Goal: Transaction & Acquisition: Book appointment/travel/reservation

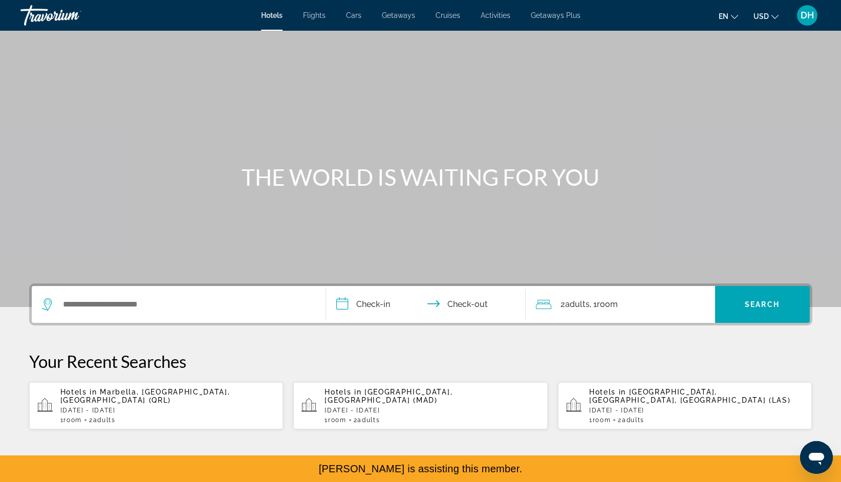
click at [310, 17] on span "Flights" at bounding box center [314, 15] width 23 height 8
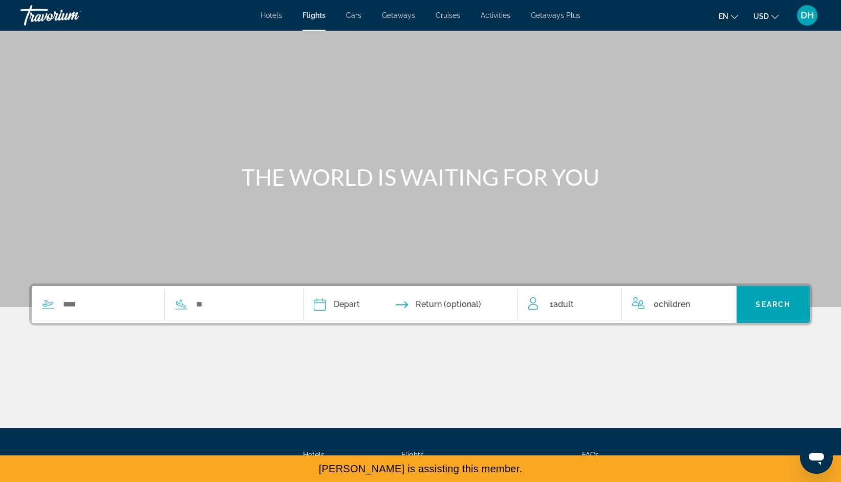
click at [278, 15] on span "Hotels" at bounding box center [270, 15] width 21 height 8
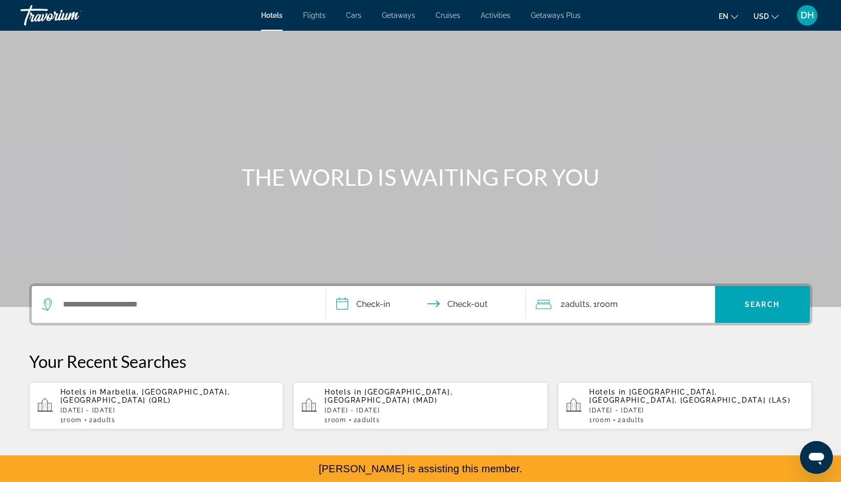
click at [312, 13] on span "Flights" at bounding box center [314, 15] width 23 height 8
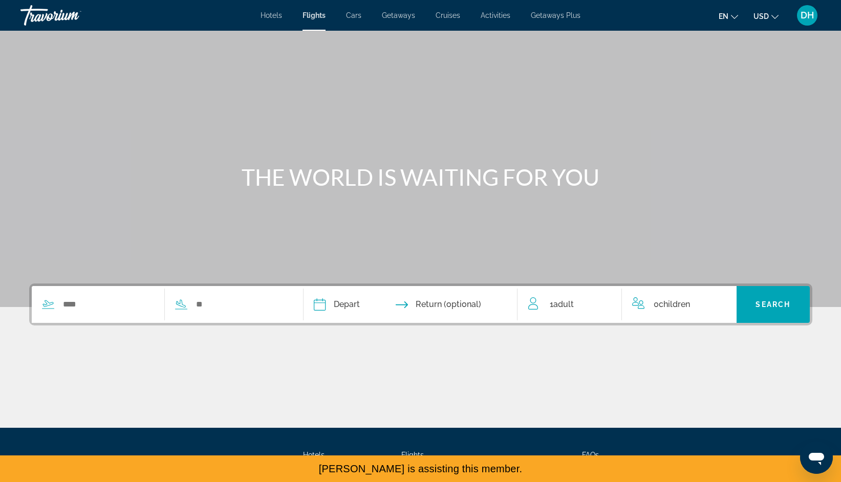
click at [258, 17] on div "Hotels Flights Cars Getaways Cruises Activities Getaways Plus Hotels Flights Ca…" at bounding box center [420, 15] width 841 height 27
click at [266, 16] on span "Hotels" at bounding box center [270, 15] width 21 height 8
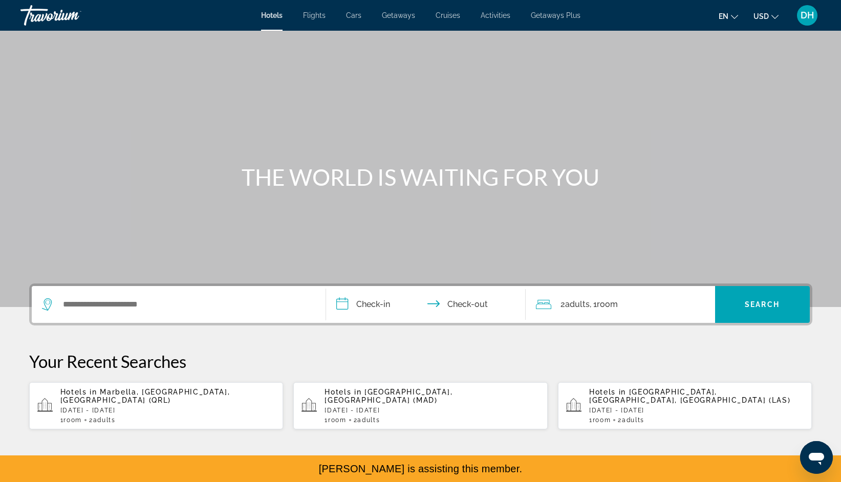
click at [162, 407] on p "[DATE] - [DATE]" at bounding box center [167, 410] width 215 height 7
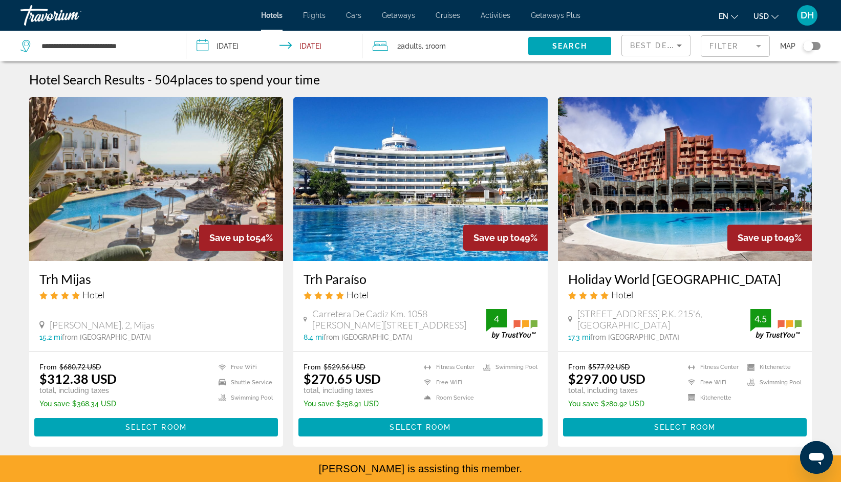
click at [806, 14] on span "DH" at bounding box center [806, 15] width 13 height 10
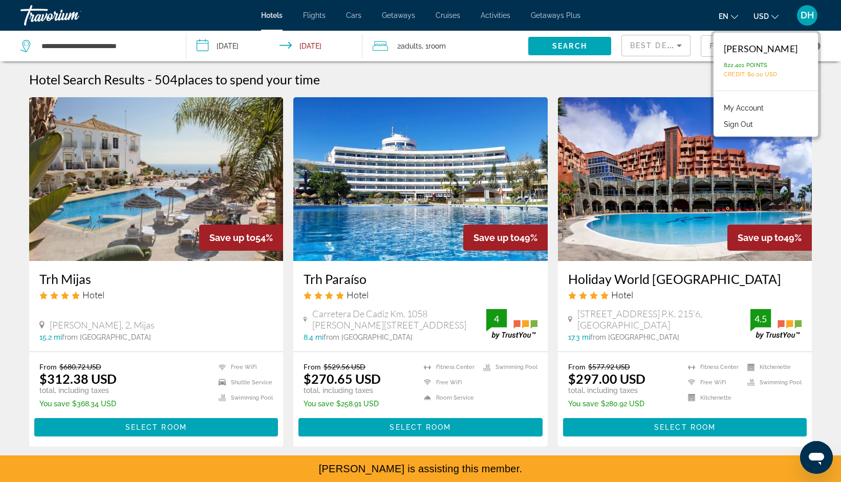
click at [758, 125] on button "Sign Out" at bounding box center [737, 124] width 39 height 13
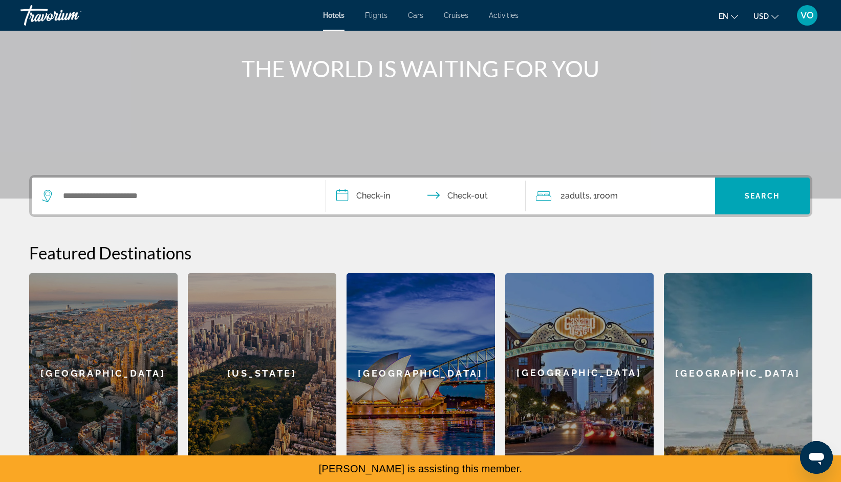
scroll to position [148, 0]
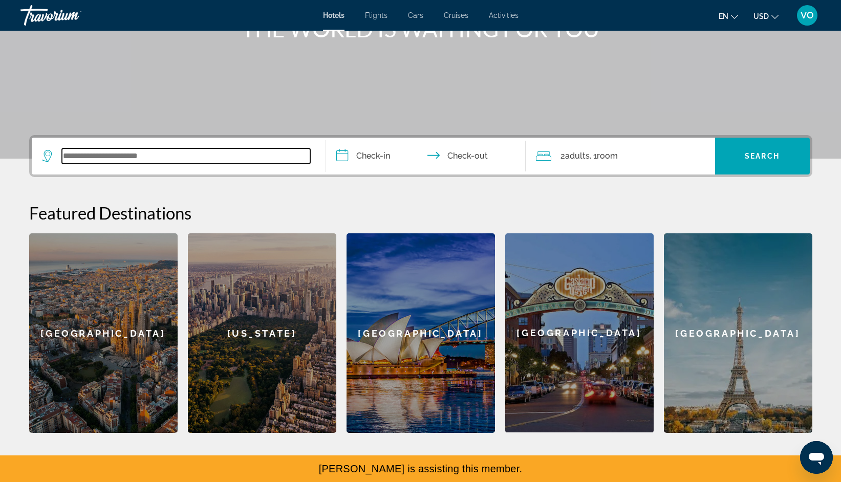
click at [206, 156] on input "Search widget" at bounding box center [186, 155] width 248 height 15
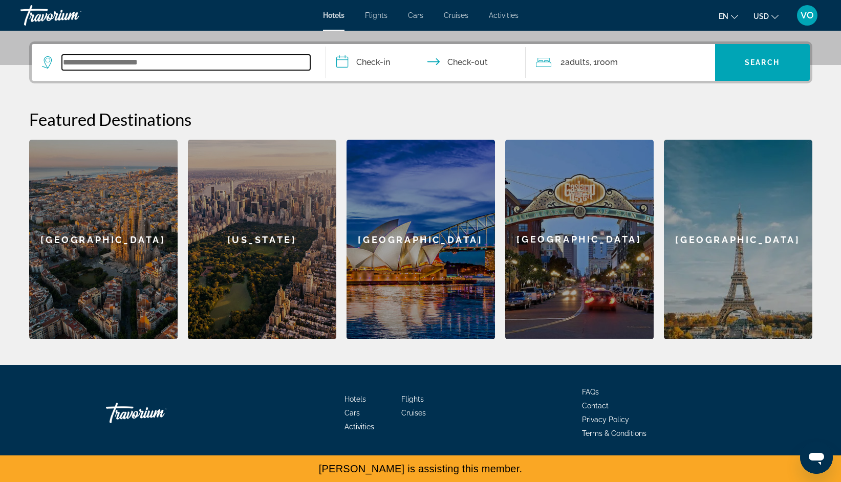
scroll to position [250, 0]
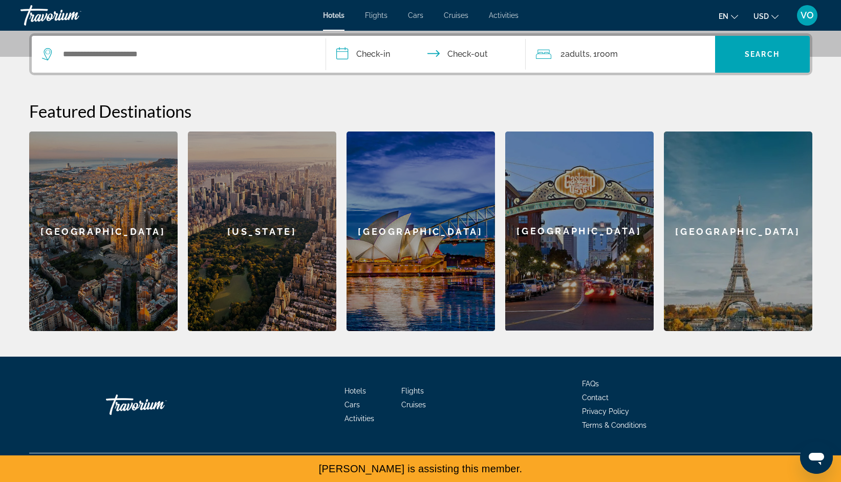
click at [133, 249] on div "Barcelona" at bounding box center [103, 231] width 148 height 200
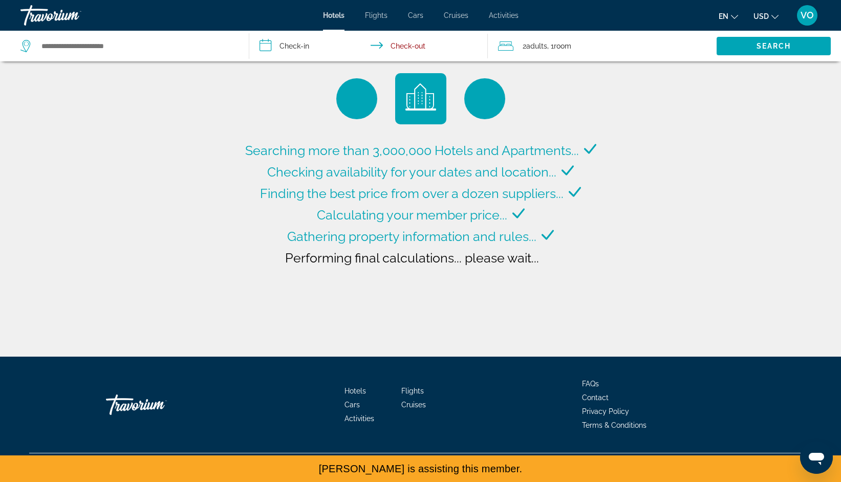
type input "**********"
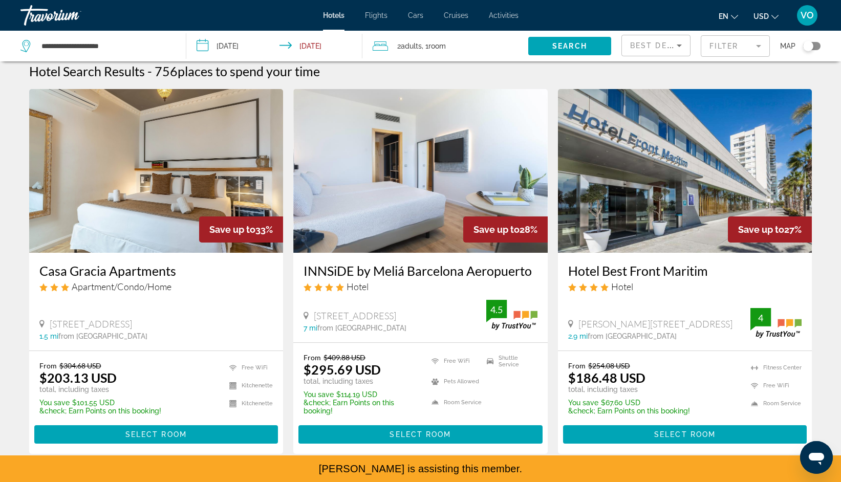
scroll to position [2, 0]
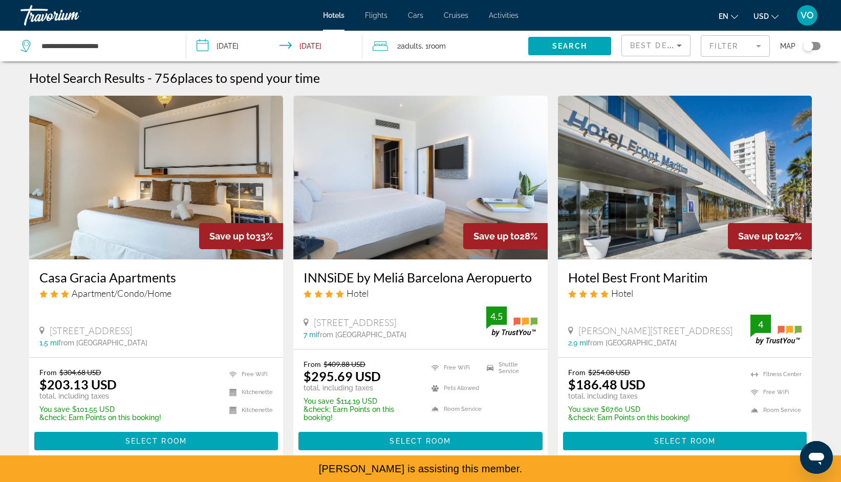
click at [801, 18] on span "VO" at bounding box center [806, 15] width 13 height 10
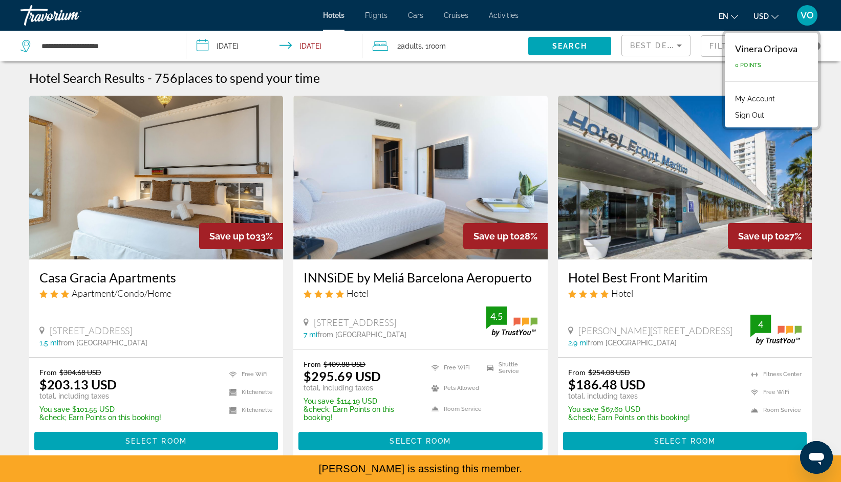
click at [757, 116] on button "Sign Out" at bounding box center [749, 114] width 39 height 13
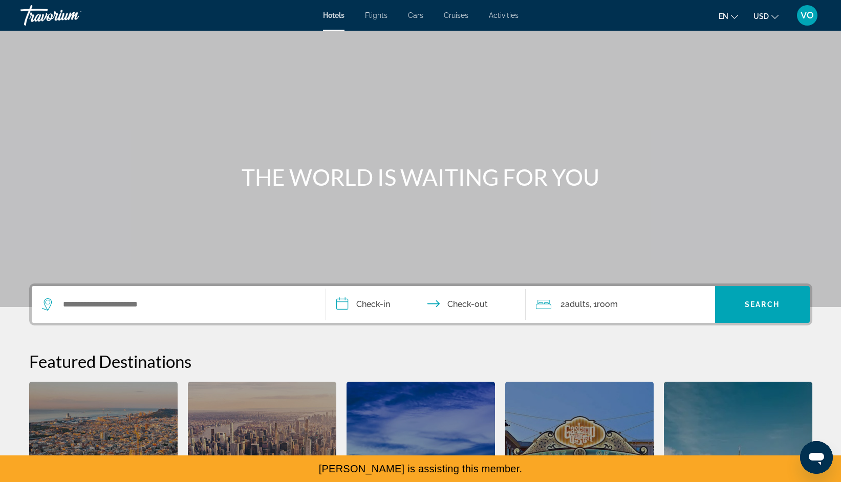
scroll to position [106, 0]
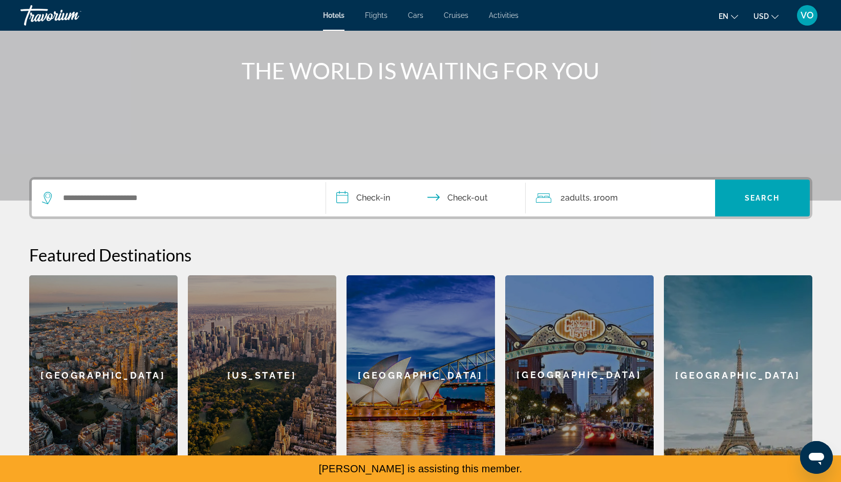
click at [120, 337] on div "Barcelona" at bounding box center [103, 375] width 148 height 200
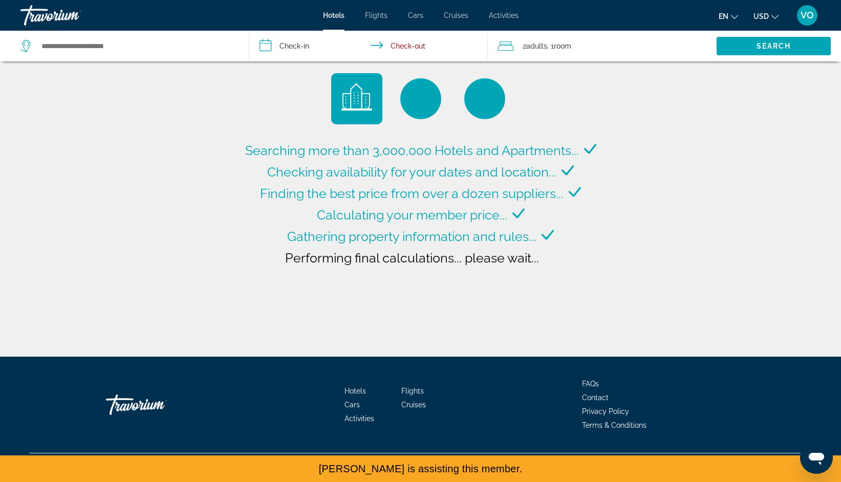
type input "**********"
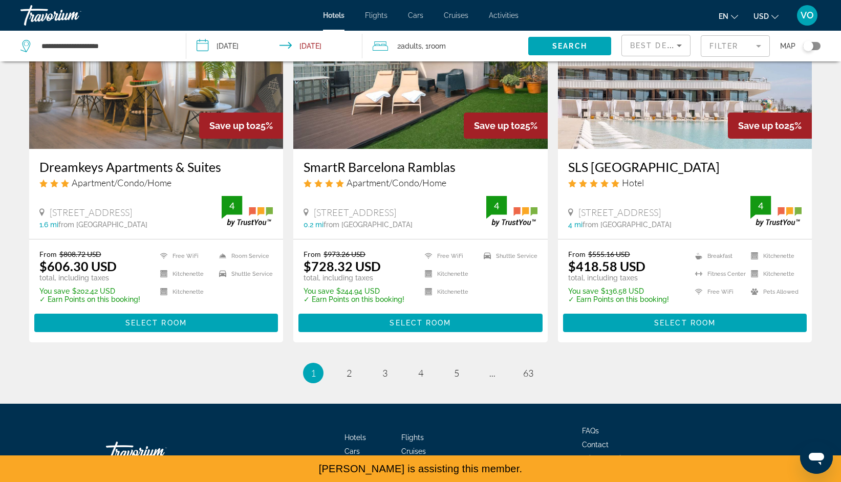
scroll to position [1242, 0]
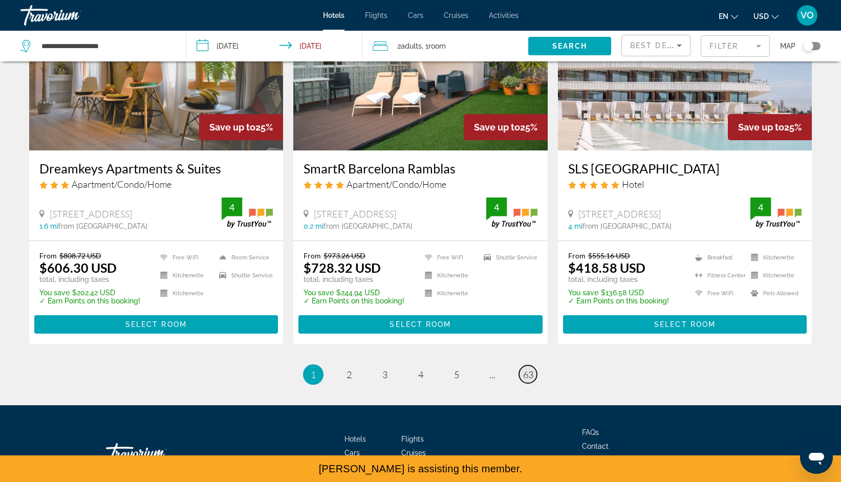
click at [525, 374] on span "63" at bounding box center [528, 374] width 10 height 11
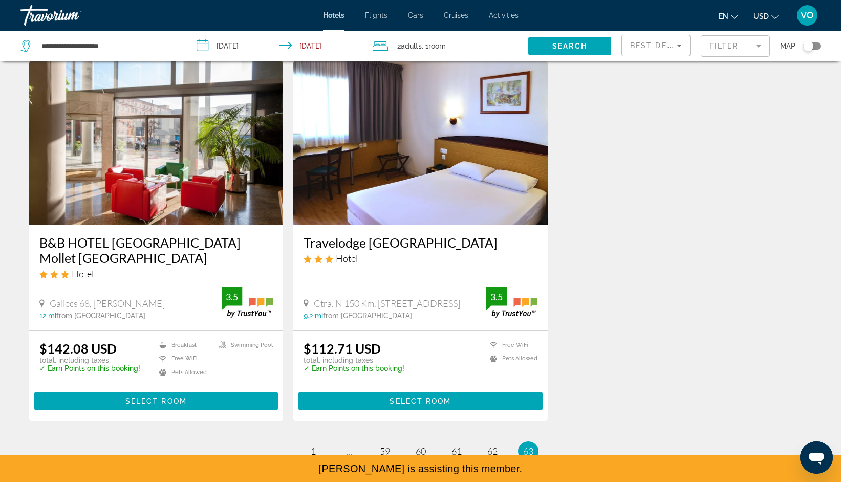
scroll to position [1245, 0]
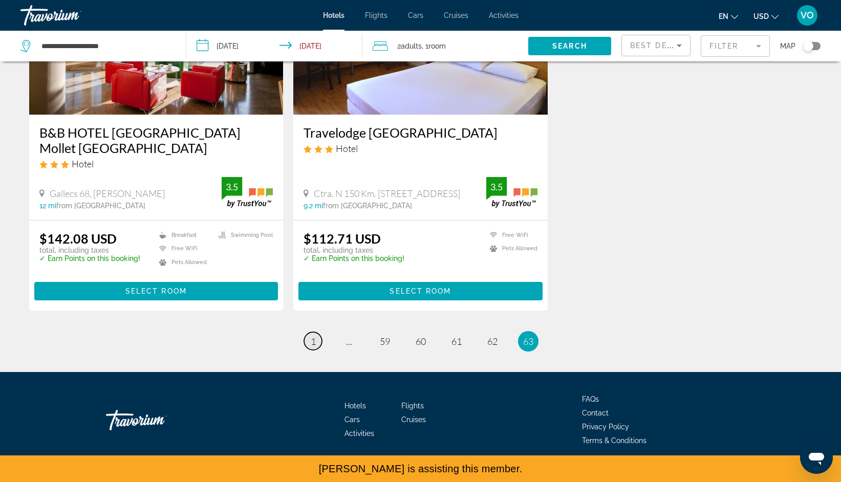
click at [311, 336] on span "1" at bounding box center [313, 341] width 5 height 11
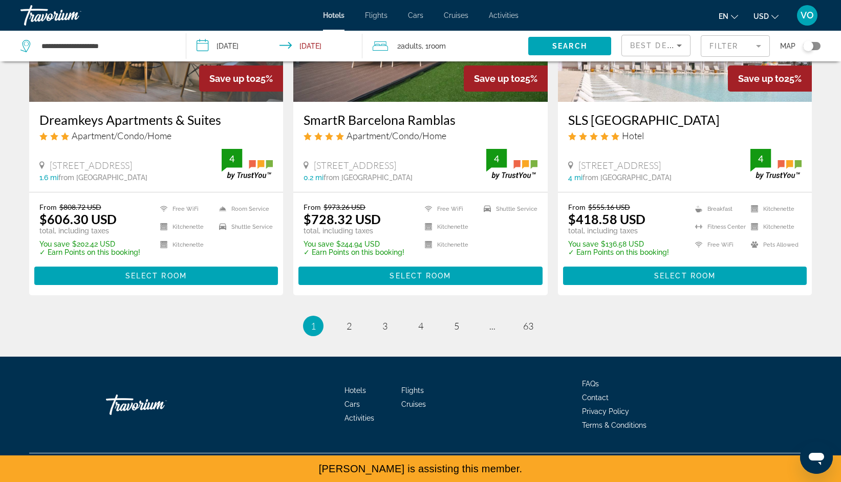
scroll to position [1292, 0]
click at [523, 320] on span "63" at bounding box center [528, 325] width 10 height 11
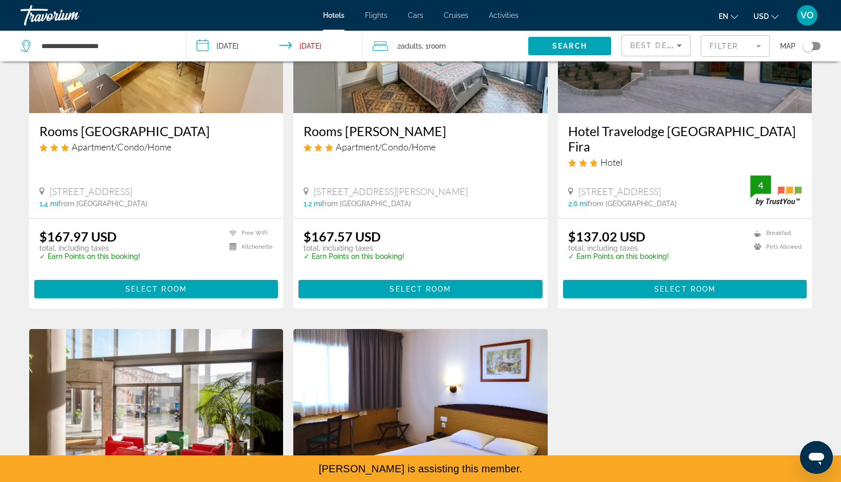
scroll to position [1245, 0]
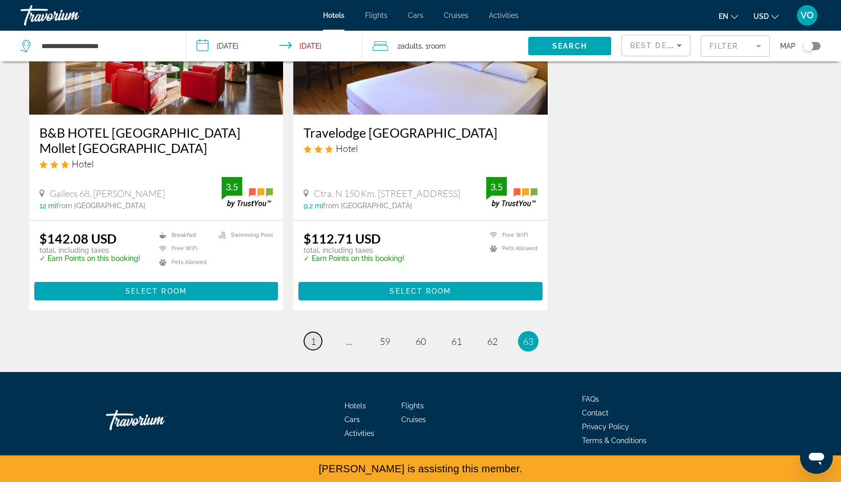
click at [312, 336] on span "1" at bounding box center [313, 341] width 5 height 11
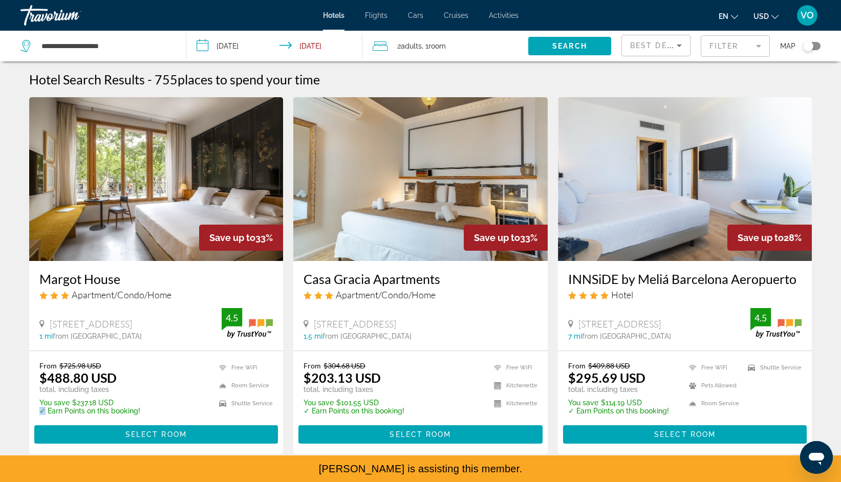
click at [42, 413] on p "✓ Earn Points on this booking!" at bounding box center [89, 411] width 101 height 8
copy p "✓"
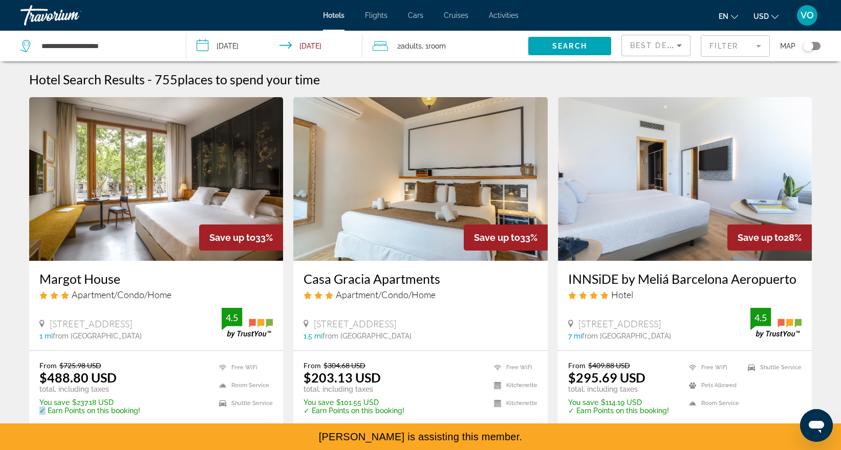
click at [413, 55] on div "2 Adult Adults , 1 Room rooms" at bounding box center [450, 46] width 156 height 31
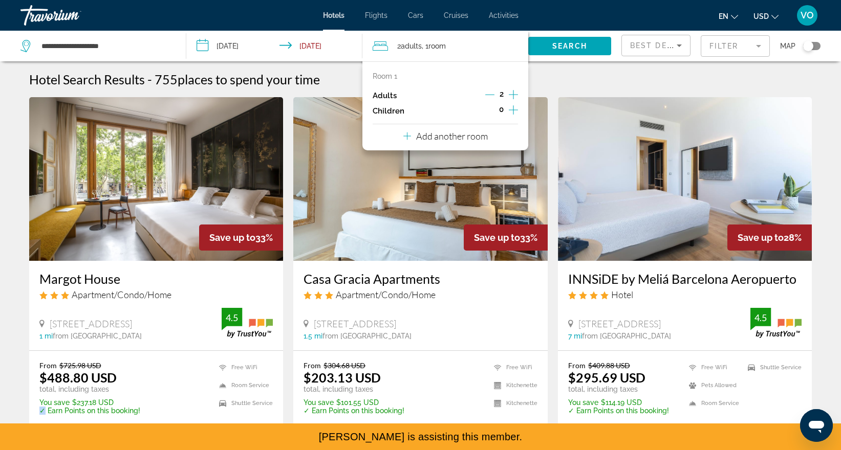
click at [417, 126] on button "Add another room" at bounding box center [445, 134] width 84 height 21
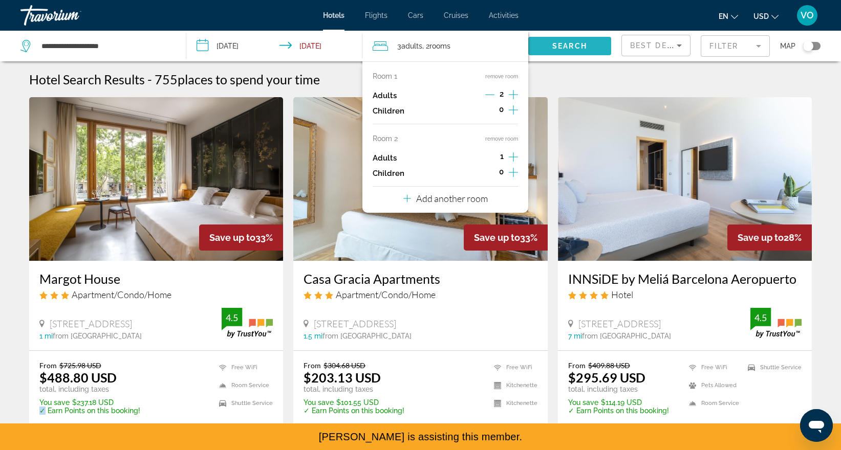
click at [556, 52] on span "Search widget" at bounding box center [569, 46] width 83 height 25
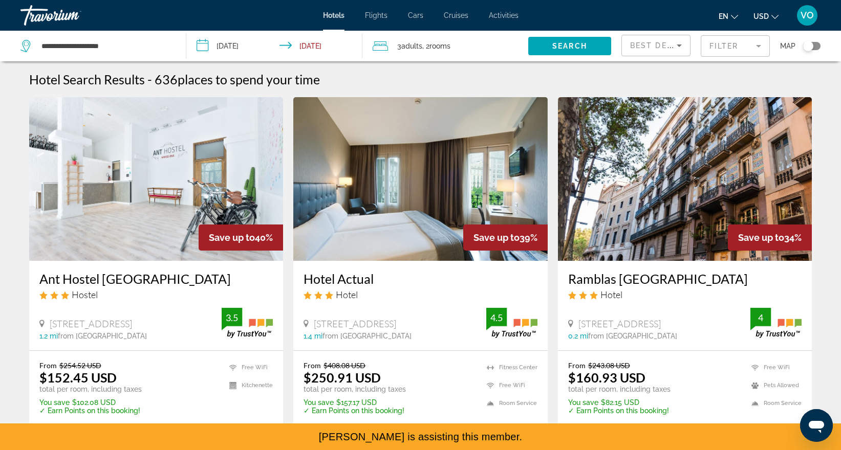
click at [812, 19] on span "VO" at bounding box center [806, 15] width 13 height 10
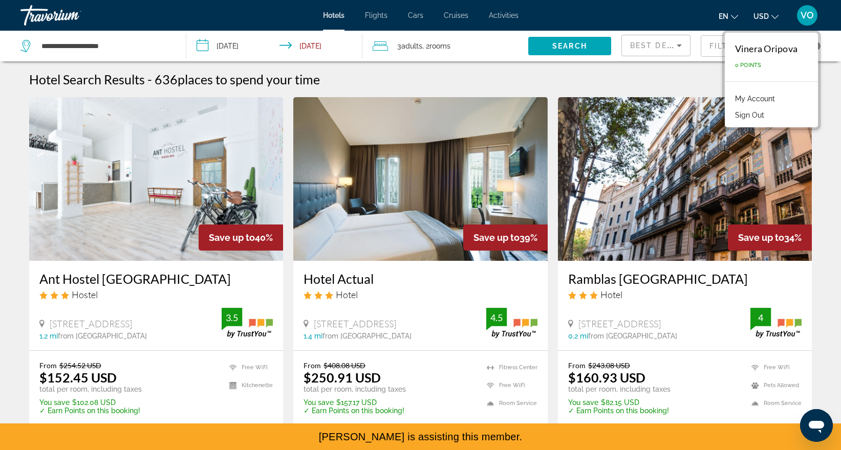
click at [758, 112] on button "Sign Out" at bounding box center [749, 114] width 39 height 13
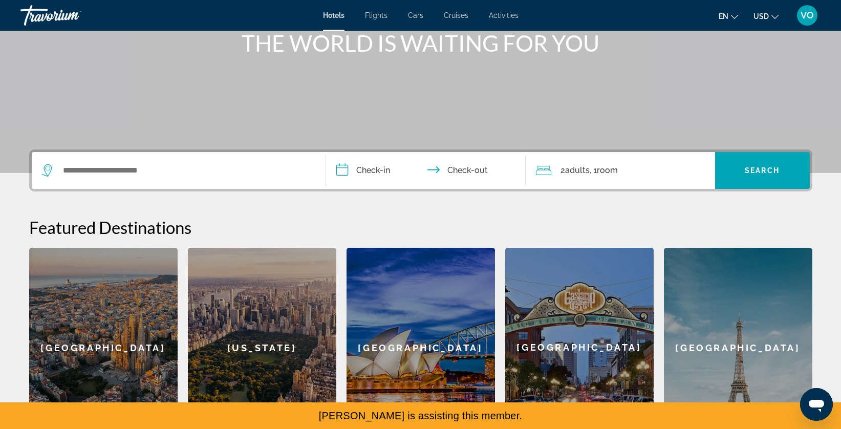
scroll to position [303, 0]
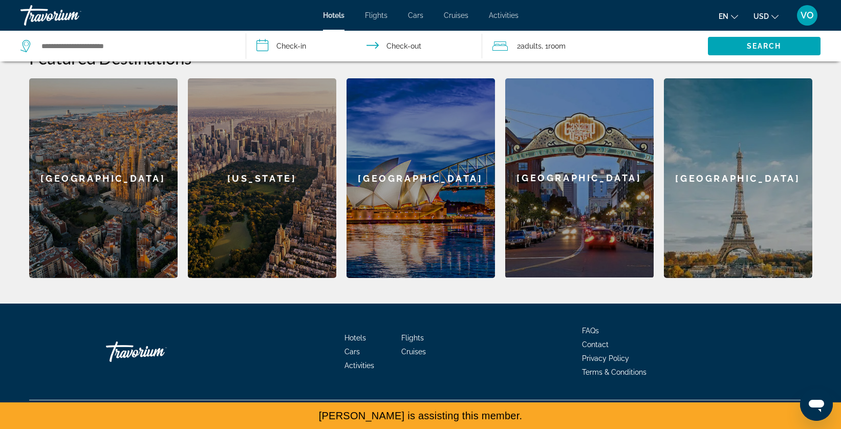
click at [134, 237] on div "Barcelona" at bounding box center [103, 178] width 148 height 200
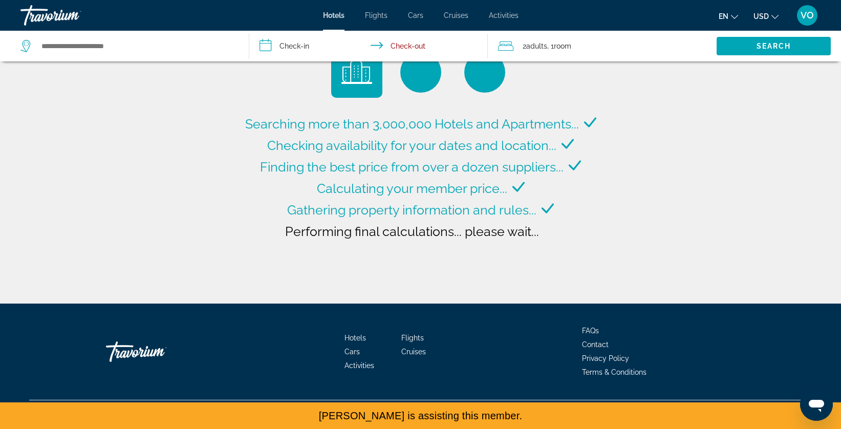
type input "**********"
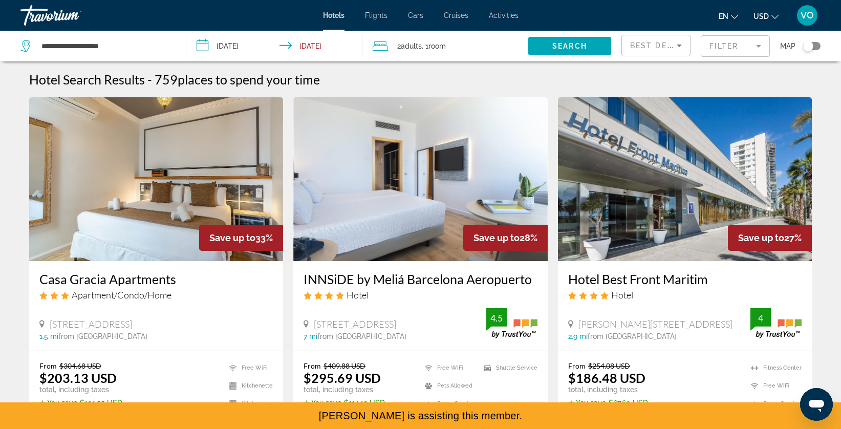
click at [499, 72] on div "Hotel Search Results - 759 places to spend your time" at bounding box center [420, 79] width 783 height 15
click at [456, 73] on div "Hotel Search Results - 759 places to spend your time" at bounding box center [420, 79] width 783 height 15
click at [445, 76] on div "Hotel Search Results - 759 places to spend your time" at bounding box center [420, 79] width 783 height 15
